Goal: Task Accomplishment & Management: Use online tool/utility

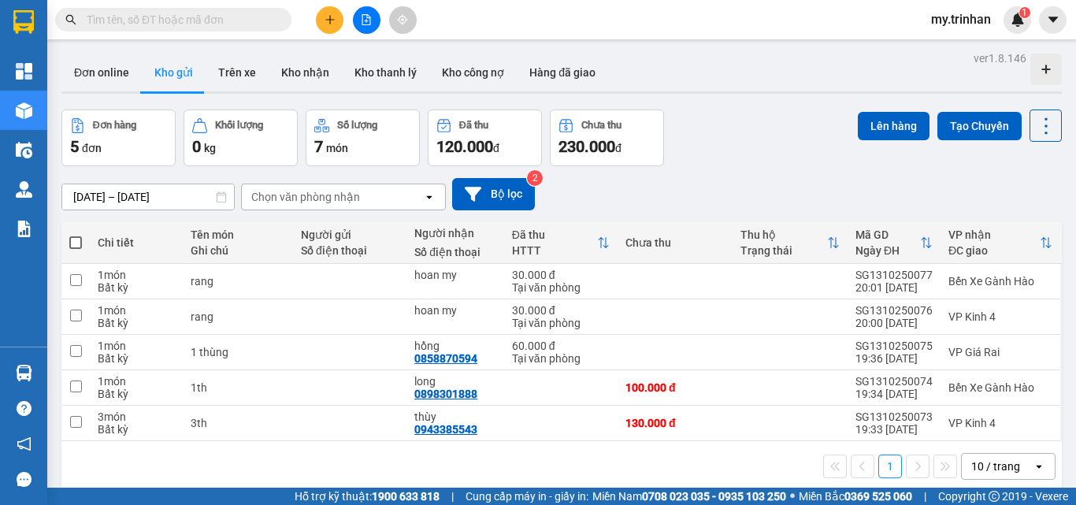
click at [74, 239] on span at bounding box center [75, 242] width 13 height 13
click at [76, 235] on input "checkbox" at bounding box center [76, 235] width 0 height 0
checkbox input "true"
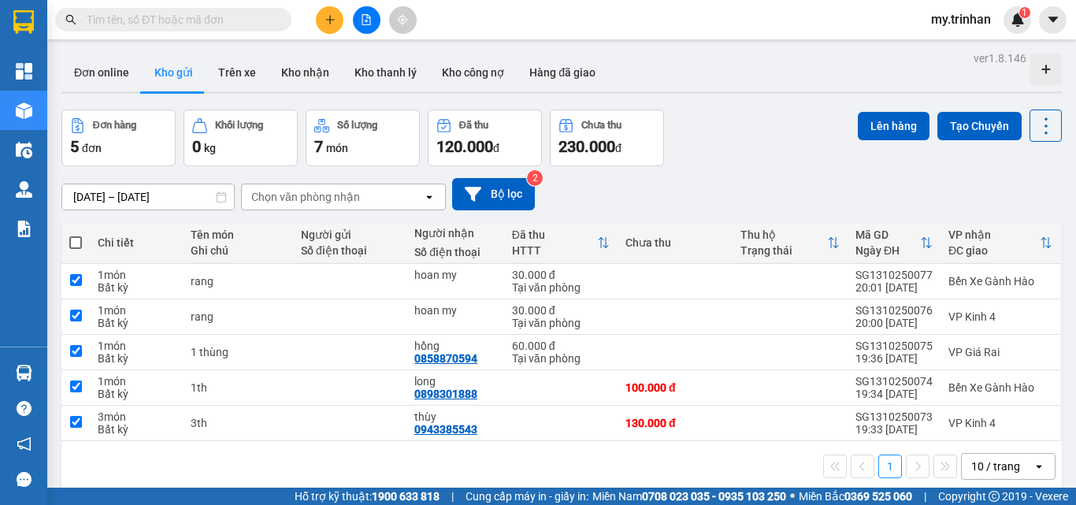
checkbox input "true"
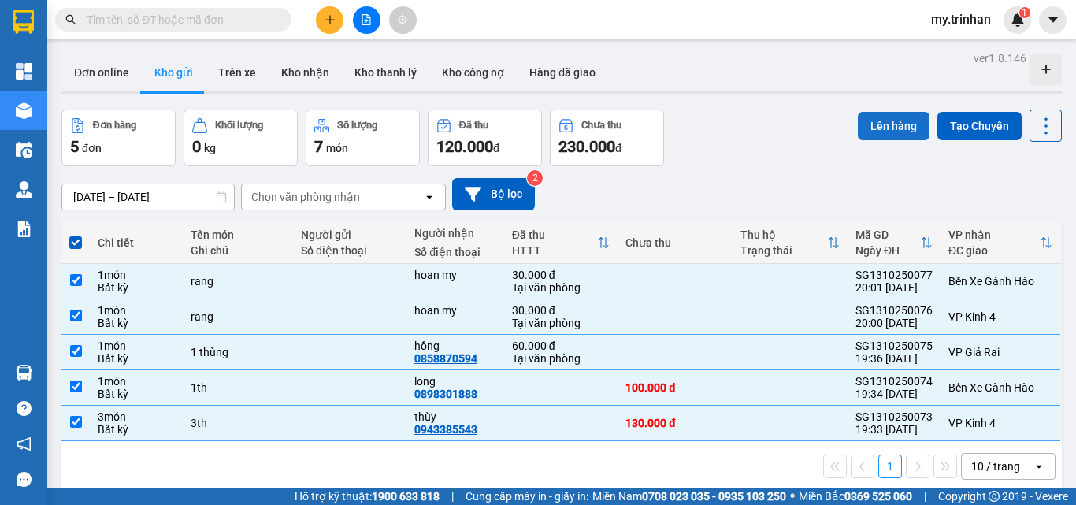
click at [863, 132] on button "Lên hàng" at bounding box center [894, 126] width 72 height 28
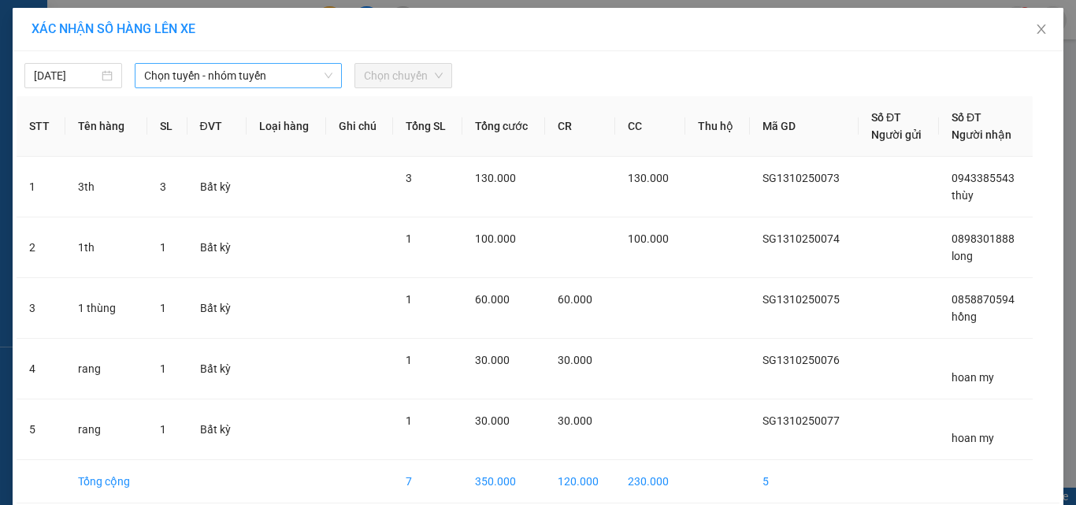
click at [294, 86] on span "Chọn tuyến - nhóm tuyến" at bounding box center [238, 76] width 188 height 24
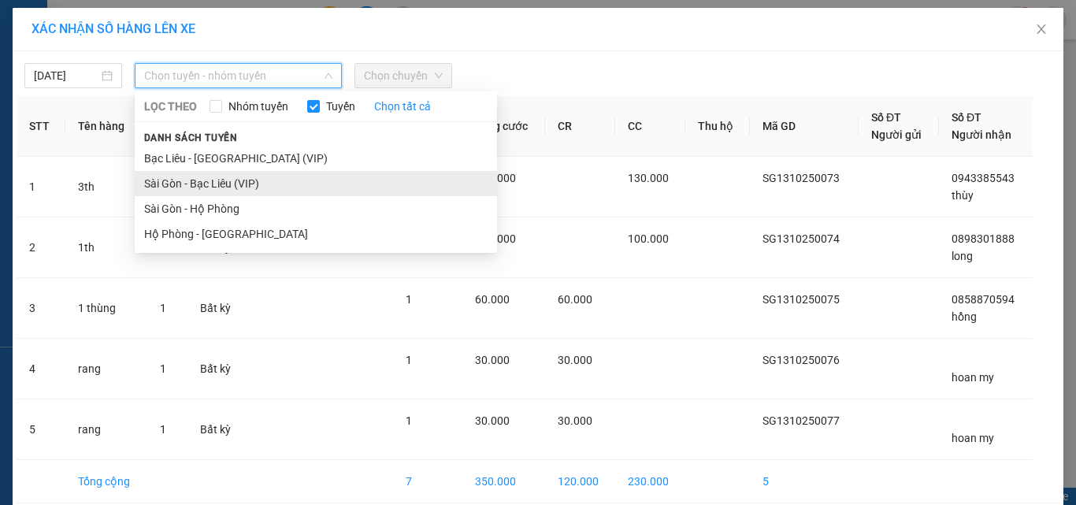
click at [286, 184] on li "Sài Gòn - Bạc Liêu (VIP)" at bounding box center [316, 183] width 362 height 25
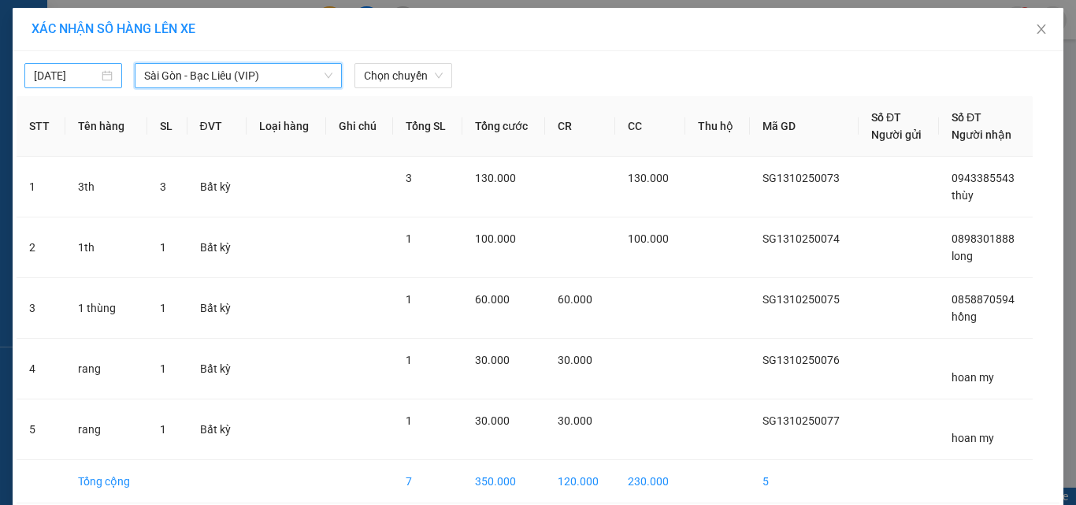
click at [79, 76] on body "Kết quả tìm kiếm ( 0 ) Bộ lọc No Data my.trinhan 1 Tổng Quan Kho hàng mới Điều …" at bounding box center [538, 252] width 1076 height 505
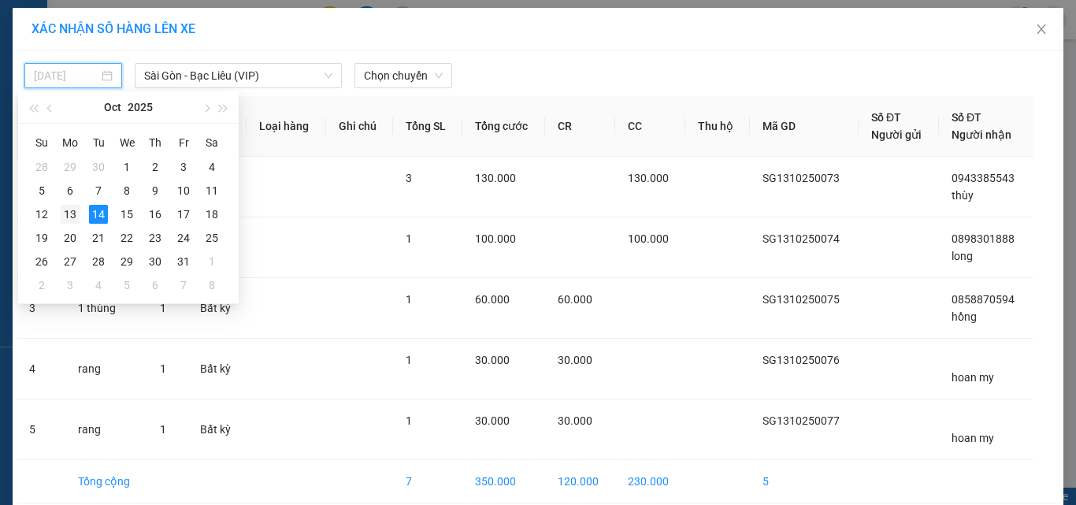
click at [72, 213] on div "13" at bounding box center [70, 214] width 19 height 19
type input "[DATE]"
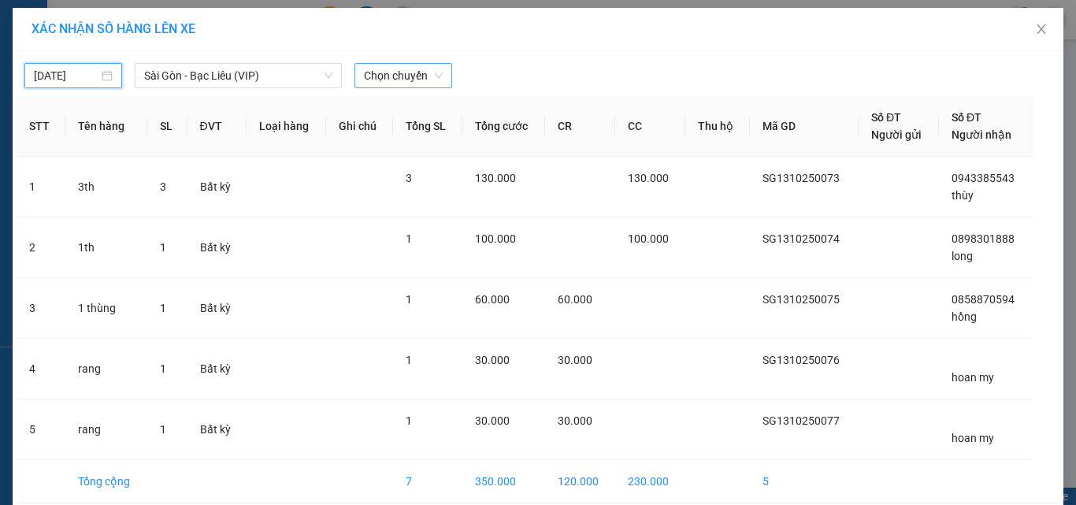
click at [364, 81] on span "Chọn chuyến" at bounding box center [403, 76] width 79 height 24
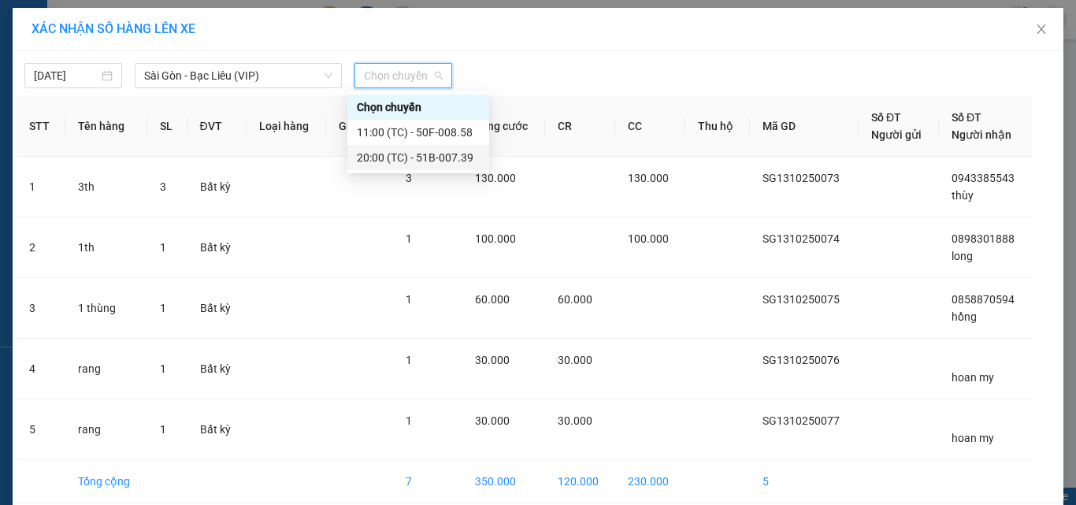
click at [385, 152] on div "20:00 (TC) - 51B-007.39" at bounding box center [418, 157] width 123 height 17
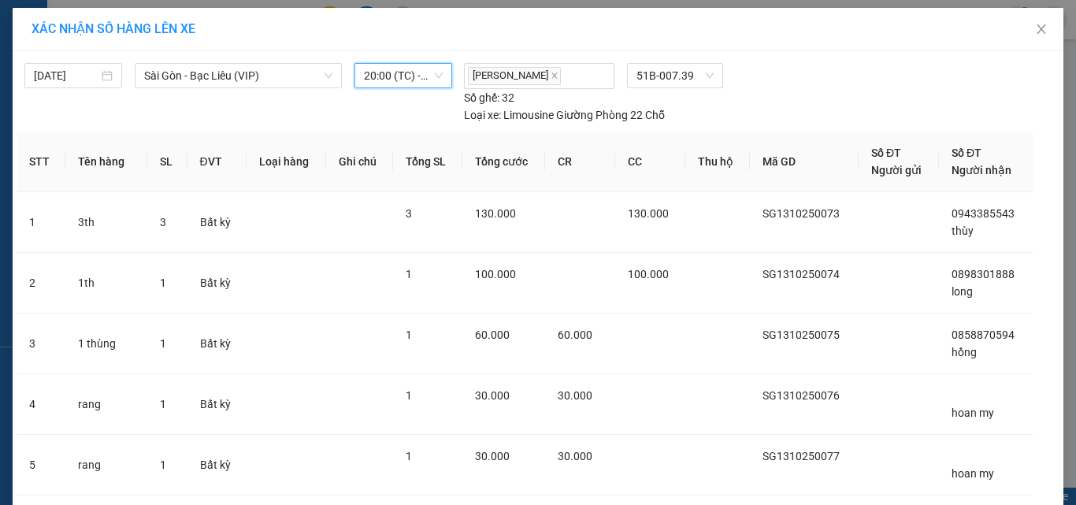
scroll to position [106, 0]
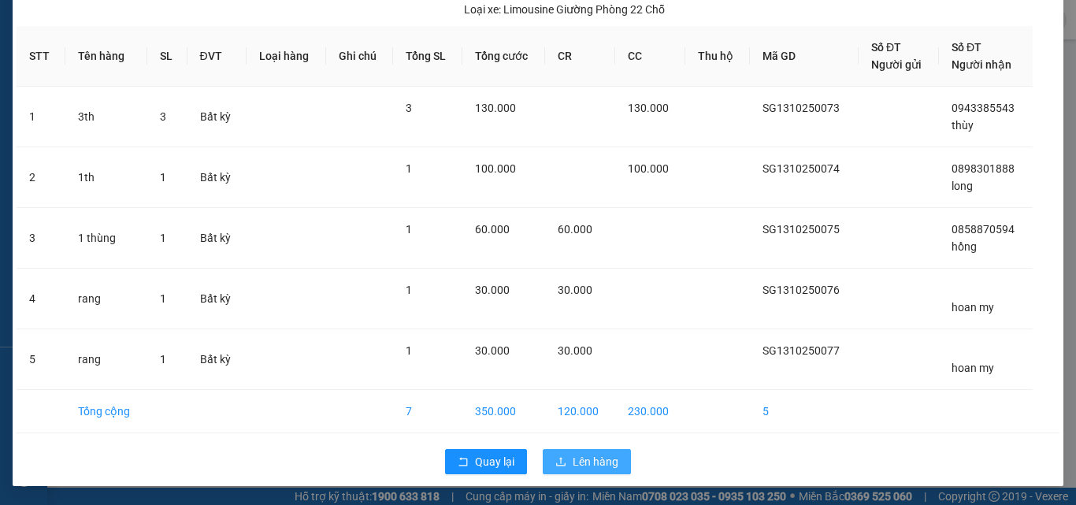
click at [606, 458] on span "Lên hàng" at bounding box center [596, 461] width 46 height 17
